Goal: Check status: Check status

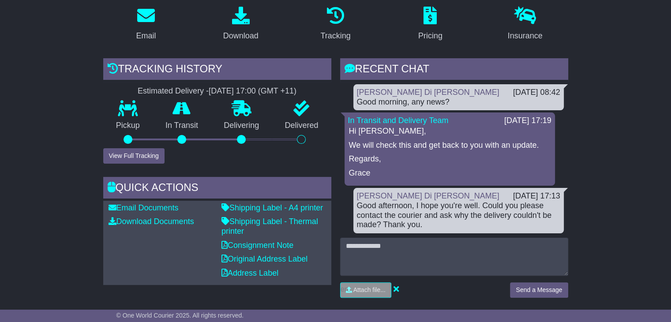
scroll to position [150, 0]
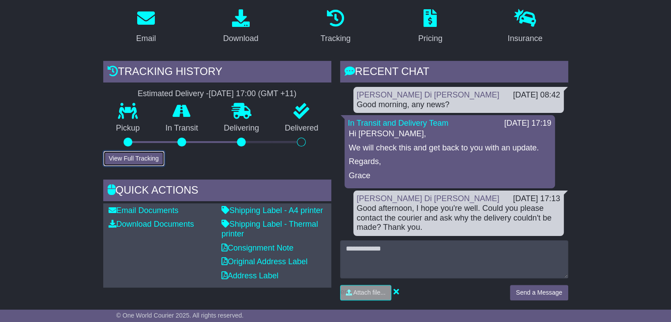
click at [143, 158] on button "View Full Tracking" at bounding box center [133, 158] width 61 height 15
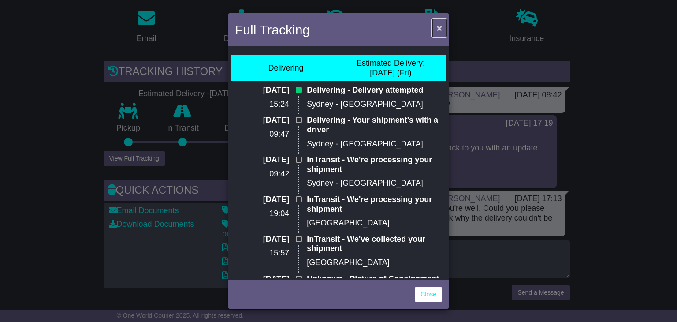
click at [440, 28] on span "×" at bounding box center [439, 28] width 5 height 10
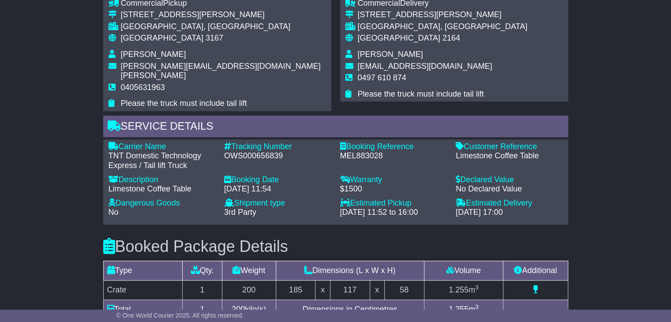
scroll to position [539, 0]
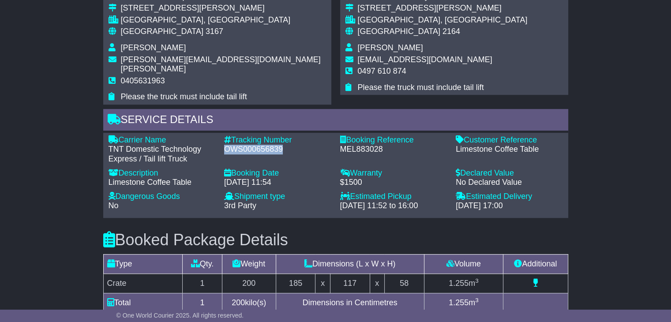
drag, startPoint x: 287, startPoint y: 138, endPoint x: 224, endPoint y: 141, distance: 63.1
click at [224, 145] on div "OWS000656839" at bounding box center [277, 150] width 107 height 10
copy div "OWS000656839"
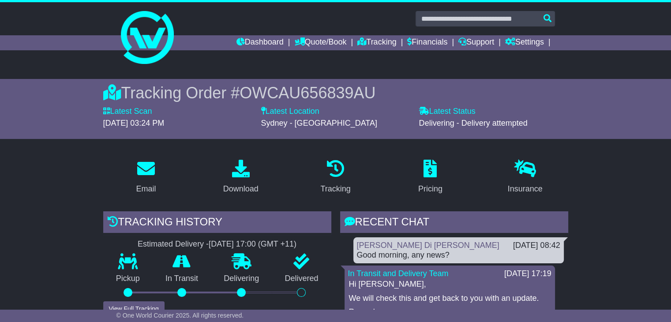
drag, startPoint x: 531, startPoint y: 123, endPoint x: 418, endPoint y: 126, distance: 112.5
click at [419, 126] on div "Delivering - Delivery attempted" at bounding box center [493, 124] width 149 height 10
copy span "Delivering - Delivery attempted"
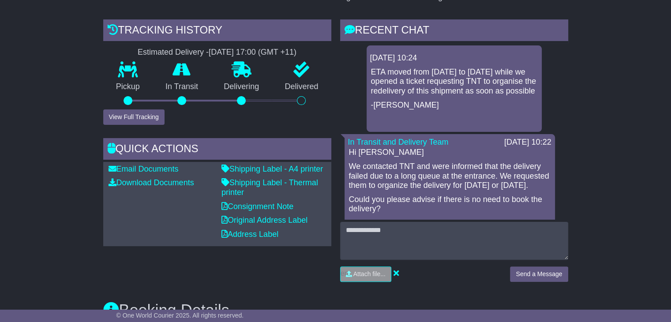
scroll to position [187, 0]
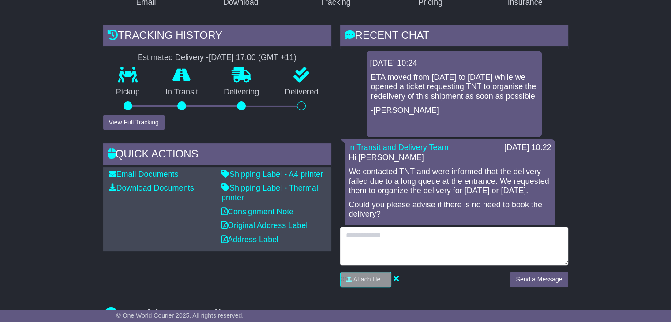
click at [428, 246] on textarea at bounding box center [454, 246] width 228 height 38
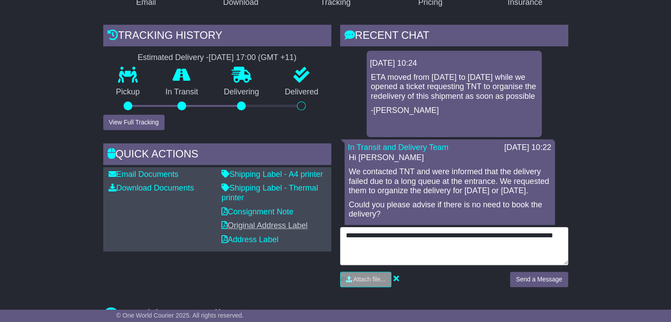
drag, startPoint x: 420, startPoint y: 253, endPoint x: 297, endPoint y: 221, distance: 127.1
type textarea "**********"
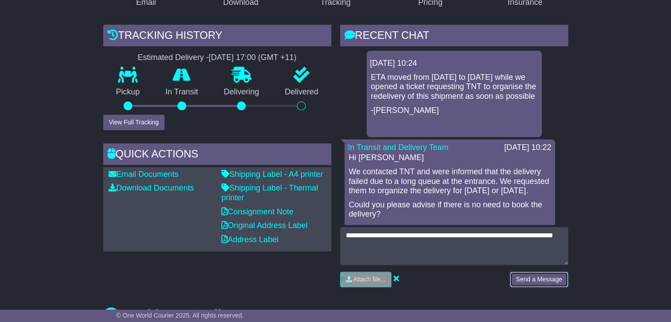
click at [516, 281] on button "Send a Message" at bounding box center [539, 279] width 58 height 15
